Goal: Information Seeking & Learning: Learn about a topic

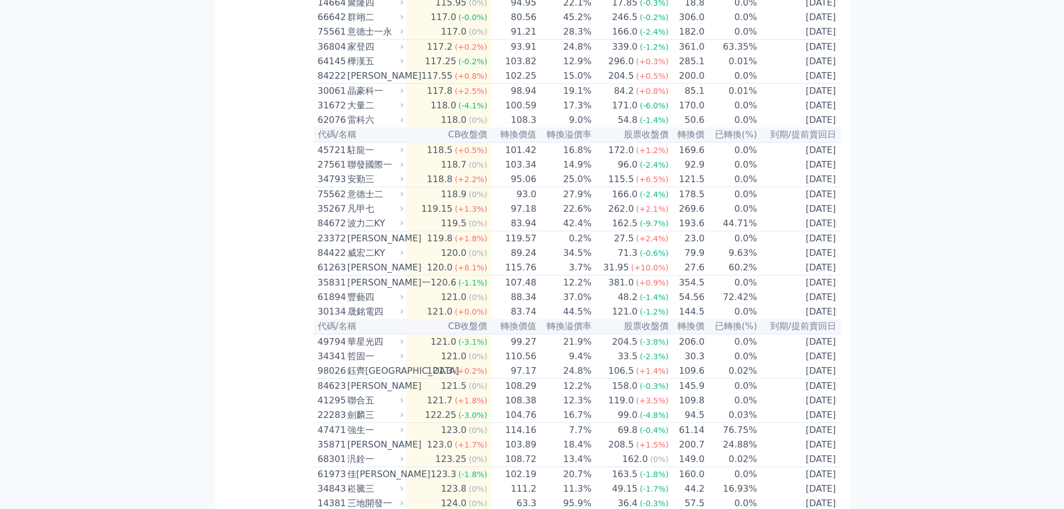
scroll to position [3797, 0]
drag, startPoint x: 365, startPoint y: 349, endPoint x: 331, endPoint y: 341, distance: 35.6
click at [331, 68] on div "64145" at bounding box center [331, 61] width 27 height 13
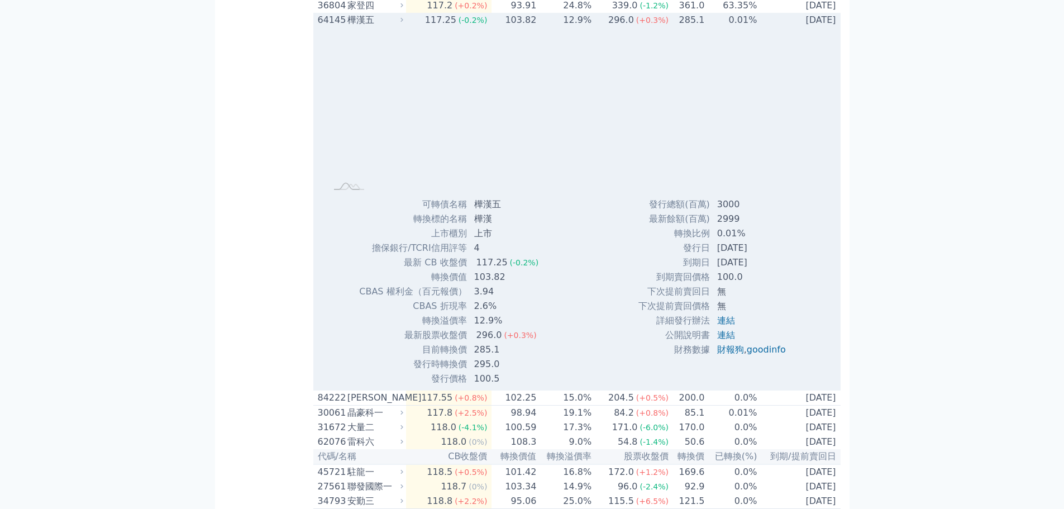
scroll to position [3964, 0]
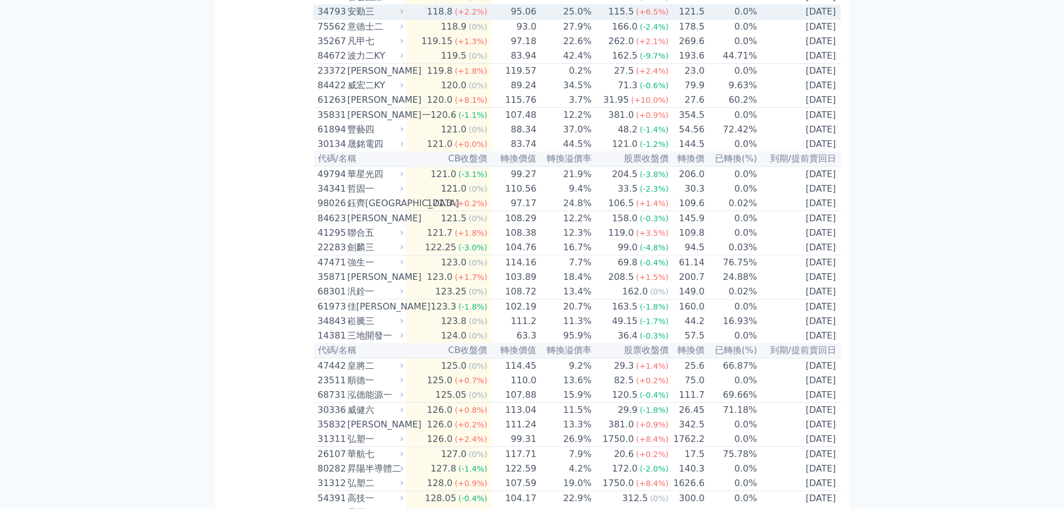
click at [382, 18] on div "安勤三" at bounding box center [374, 11] width 54 height 13
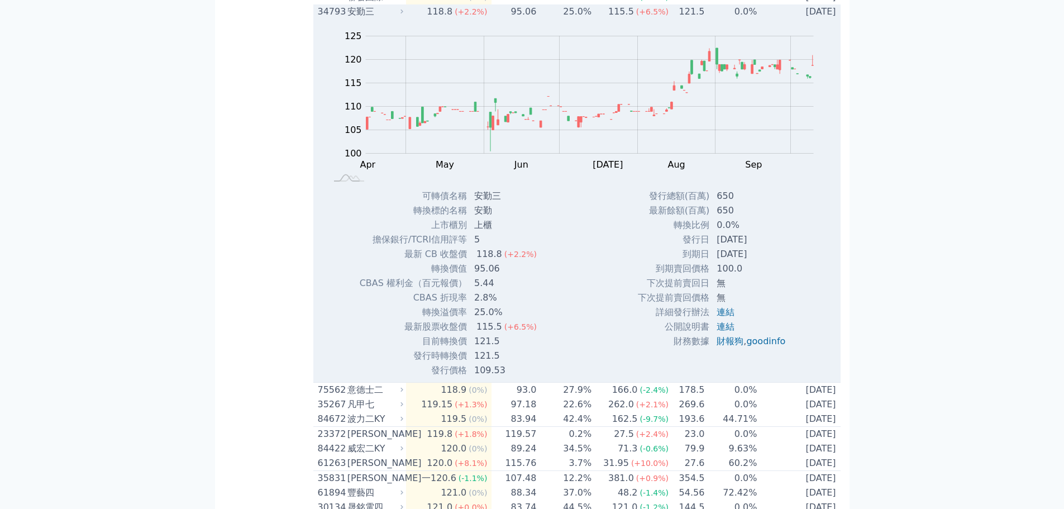
click at [382, 18] on div "安勤三" at bounding box center [374, 11] width 54 height 13
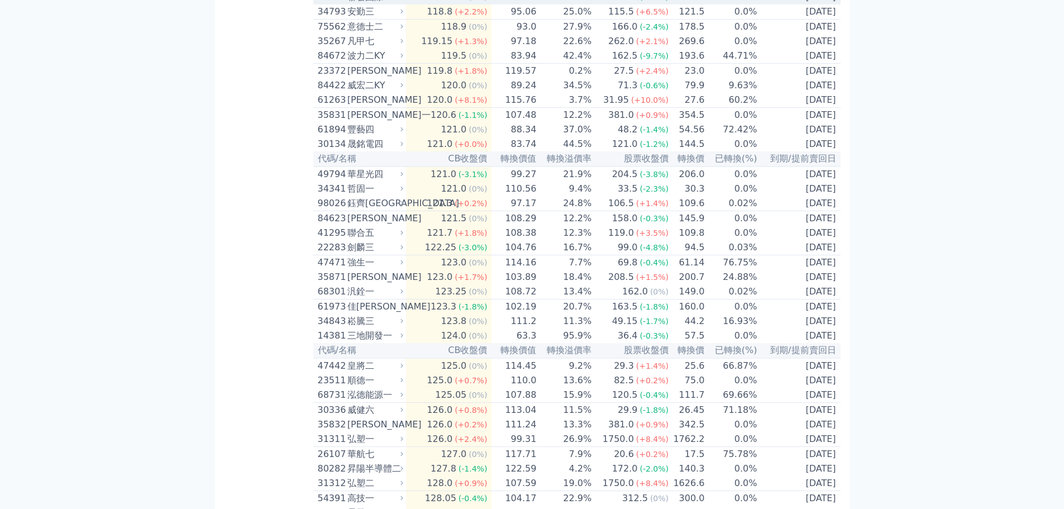
scroll to position [4020, 0]
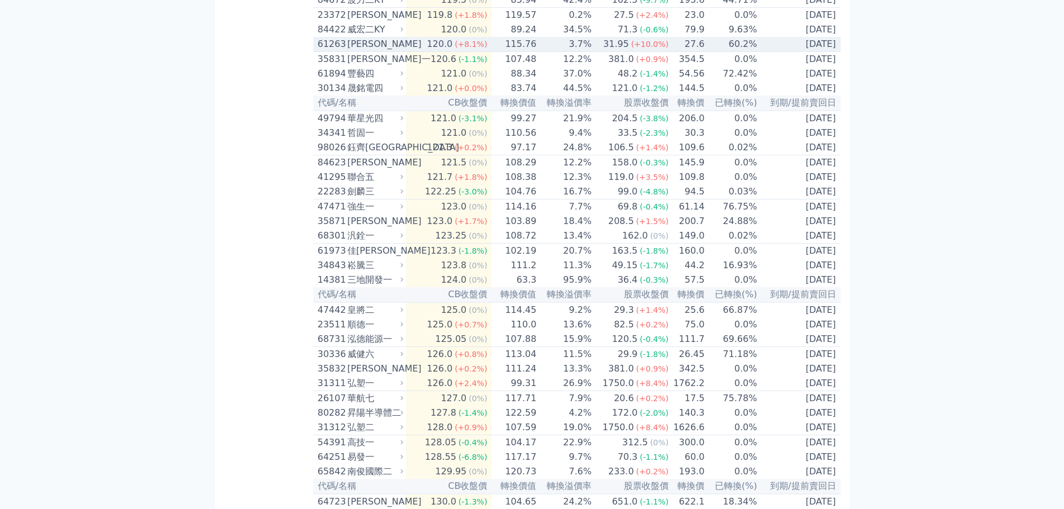
click at [365, 51] on div "[PERSON_NAME]" at bounding box center [374, 43] width 54 height 13
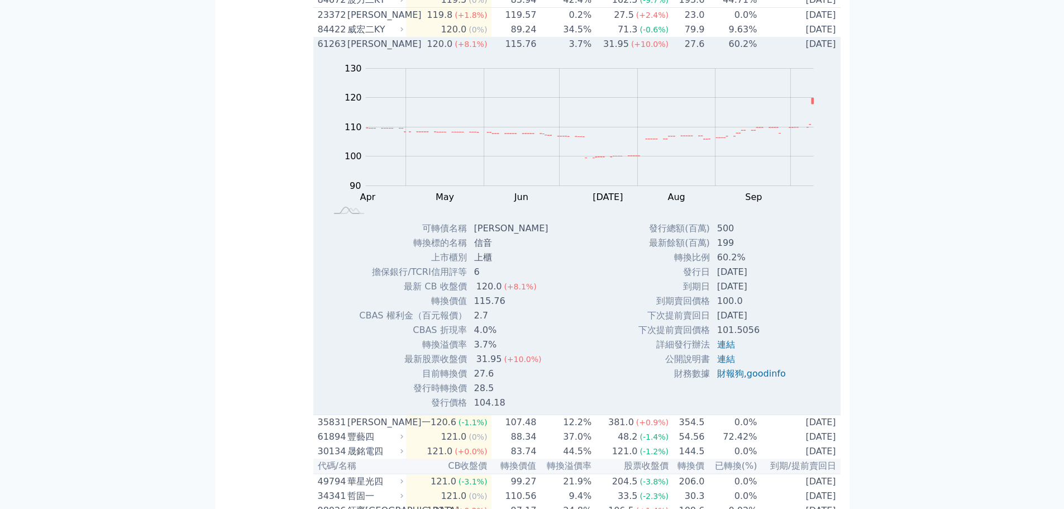
click at [377, 51] on div "[PERSON_NAME]" at bounding box center [374, 43] width 54 height 13
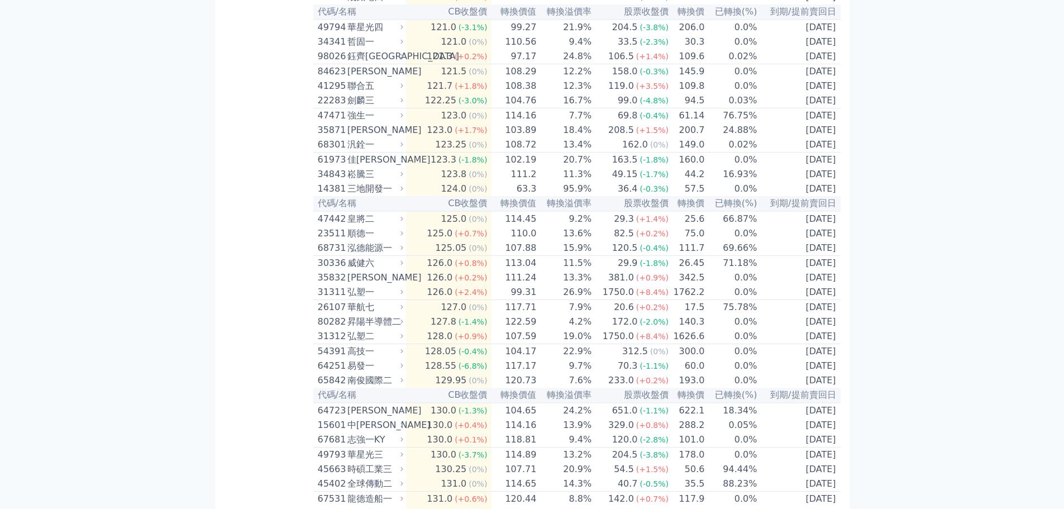
scroll to position [4132, 0]
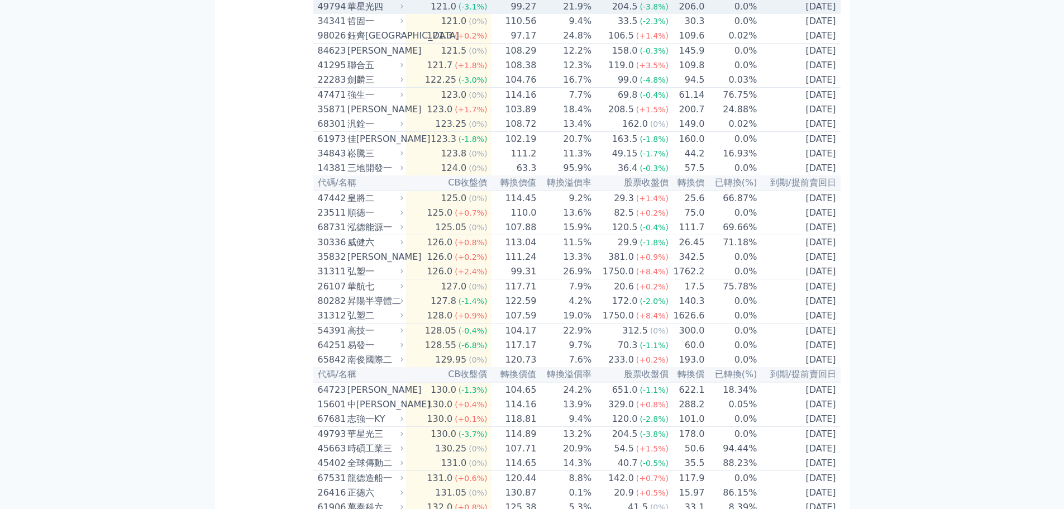
click at [358, 13] on div "華星光四" at bounding box center [374, 6] width 54 height 13
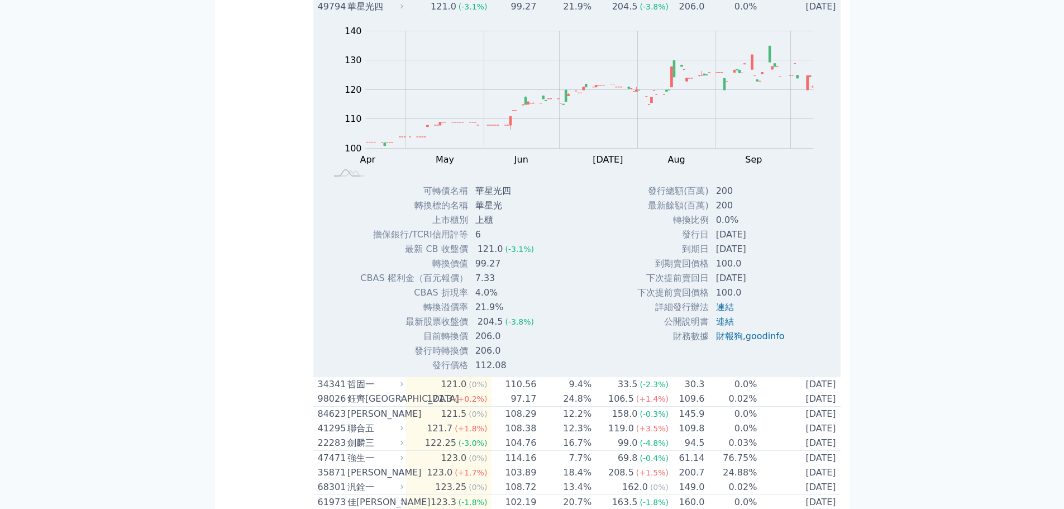
click at [358, 13] on div "華星光四" at bounding box center [374, 6] width 54 height 13
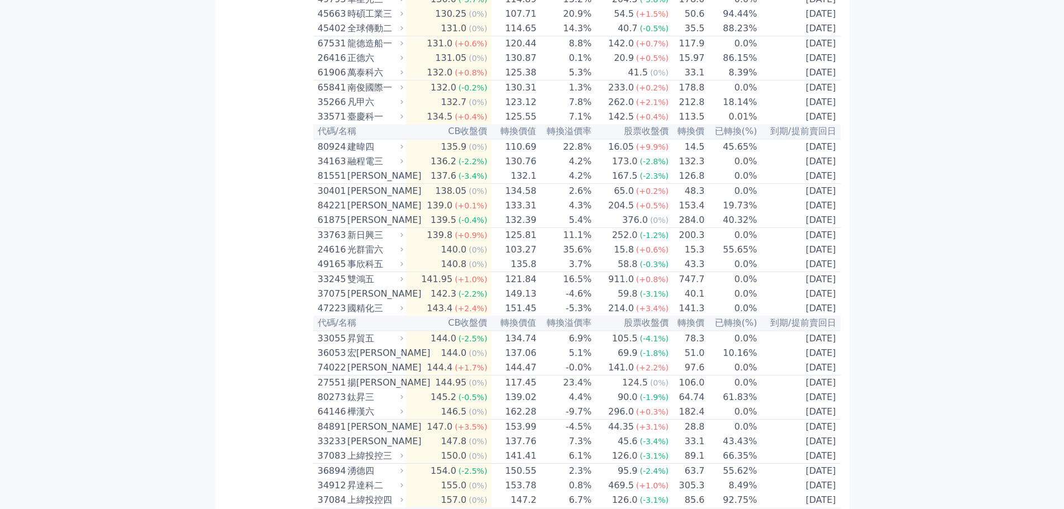
scroll to position [4578, 0]
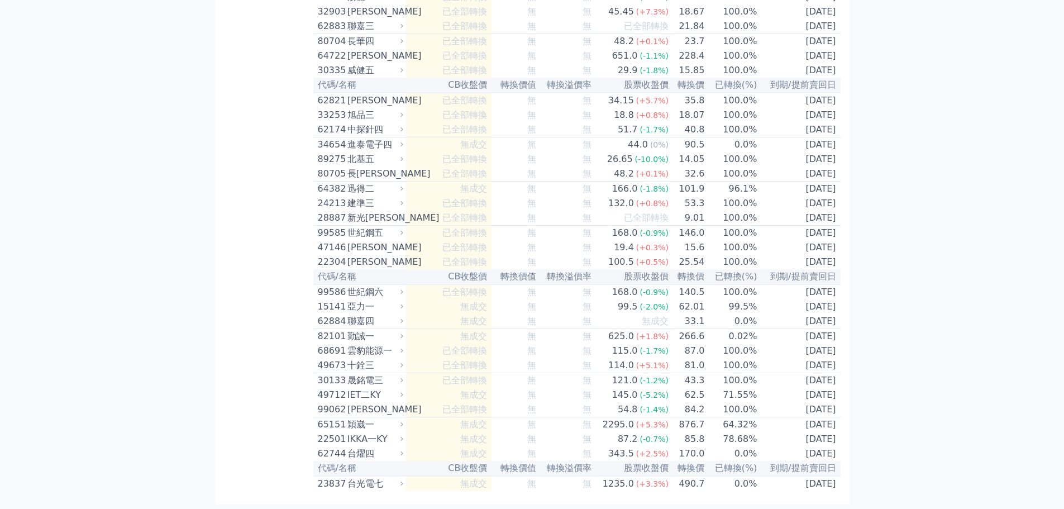
scroll to position [4603, 0]
